Goal: Information Seeking & Learning: Learn about a topic

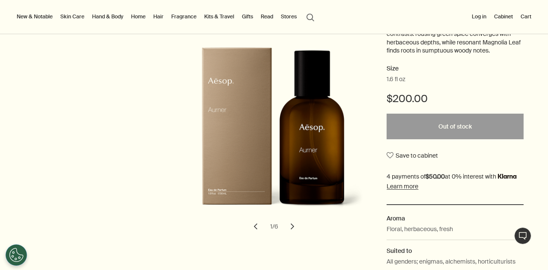
scroll to position [214, 0]
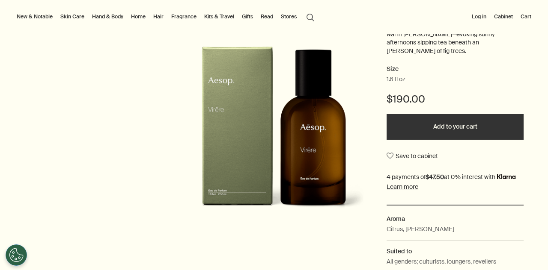
scroll to position [214, 0]
